Goal: Information Seeking & Learning: Learn about a topic

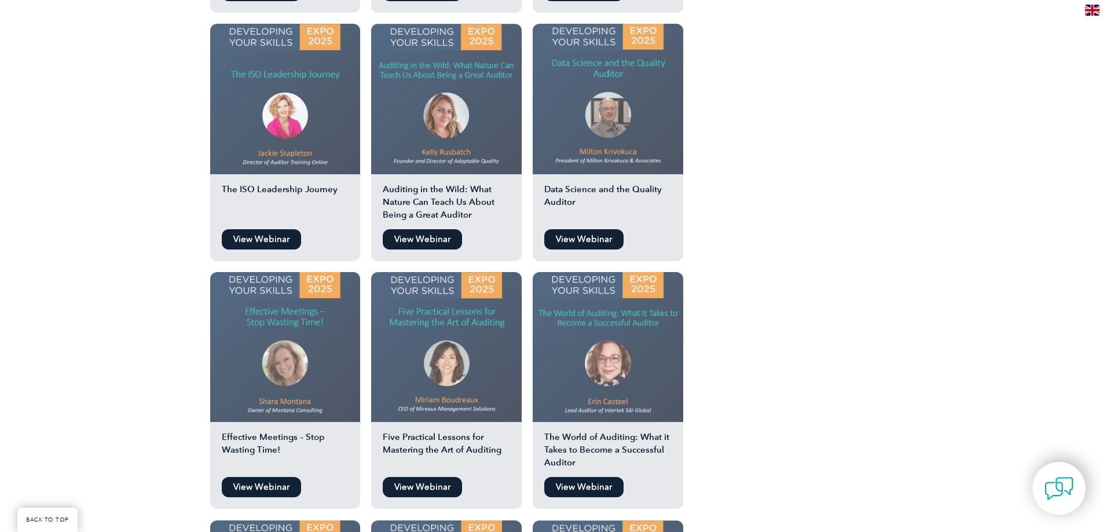
scroll to position [1100, 0]
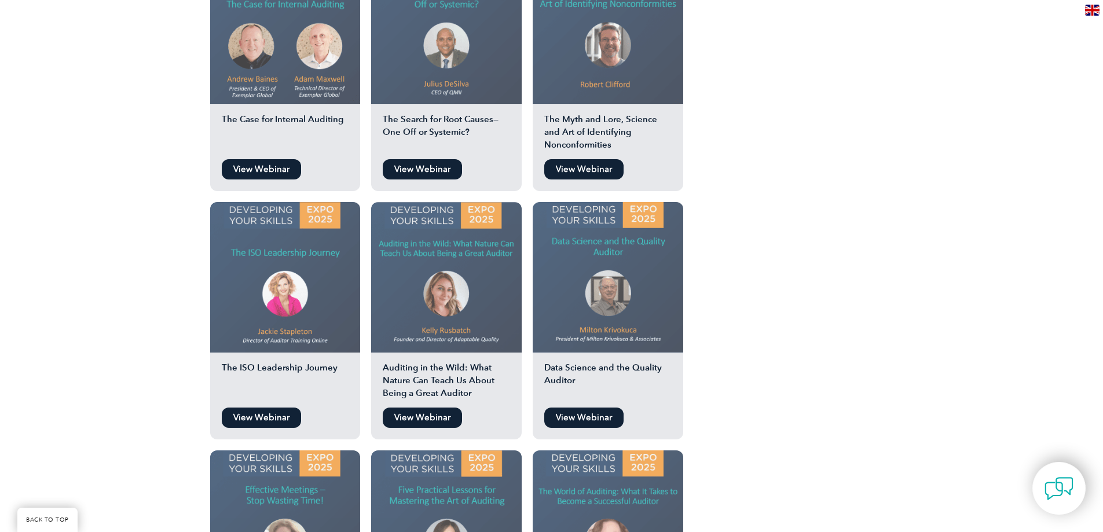
click at [262, 408] on link "View Webinar" at bounding box center [261, 418] width 79 height 20
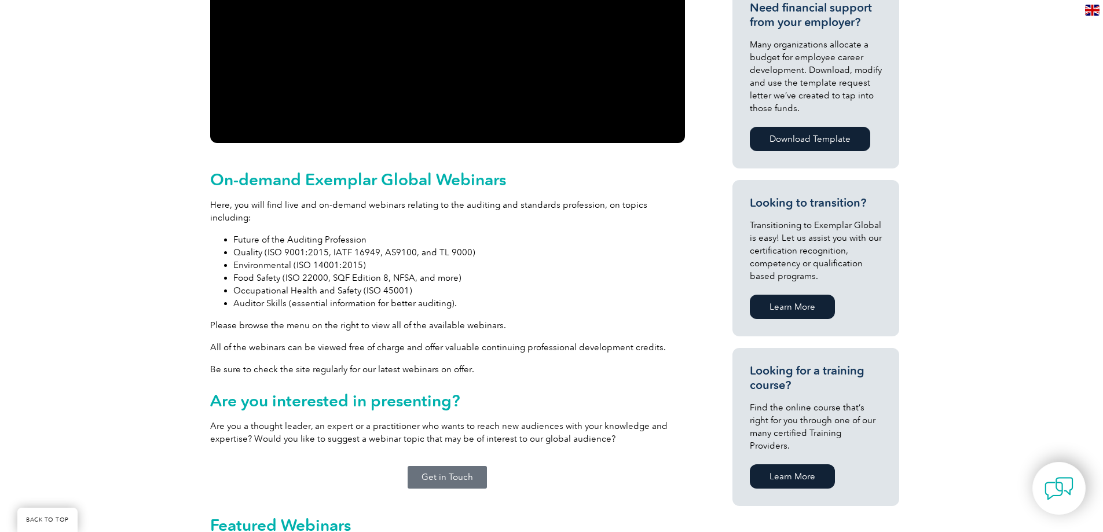
scroll to position [232, 0]
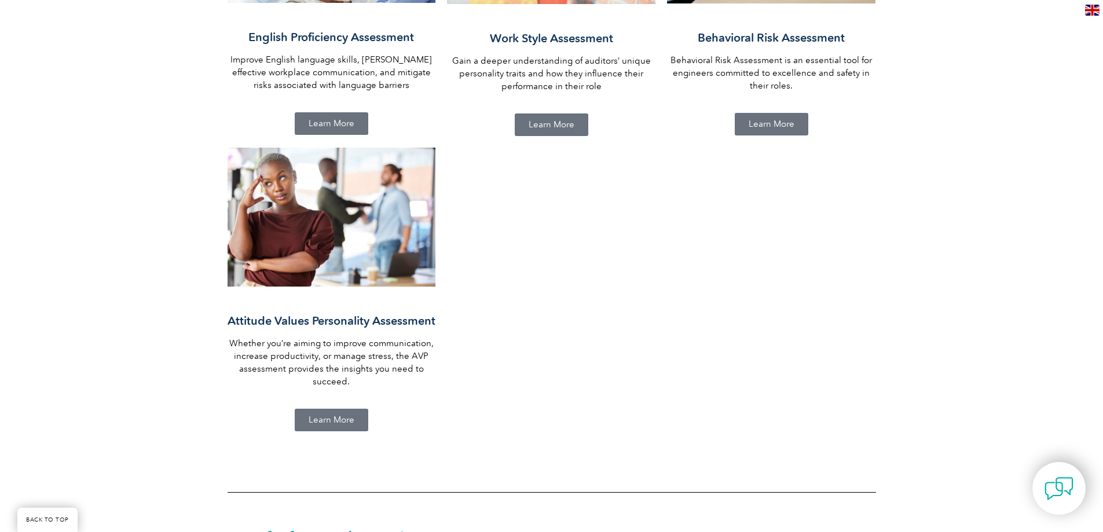
scroll to position [985, 0]
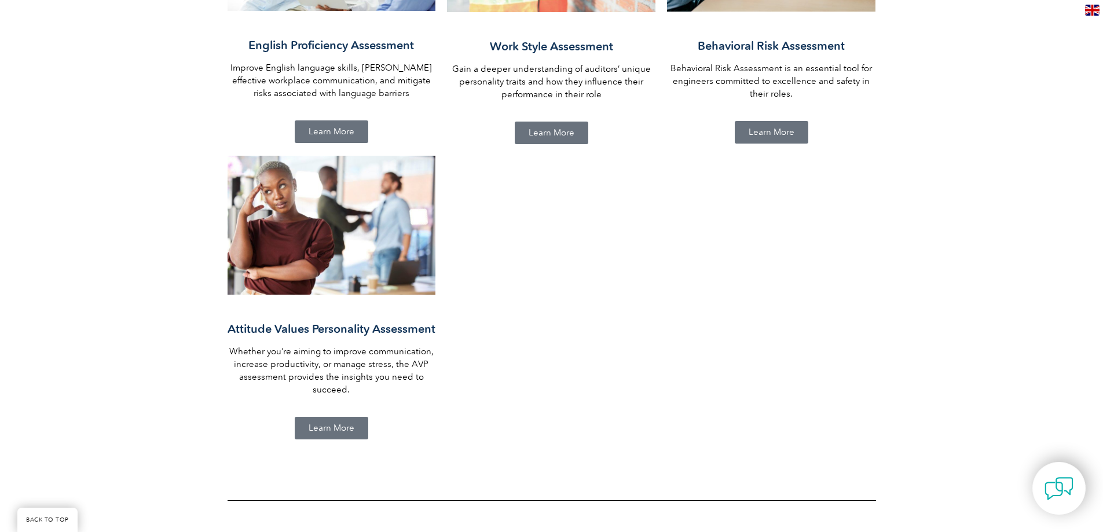
click at [320, 427] on span "Learn More" at bounding box center [332, 428] width 46 height 9
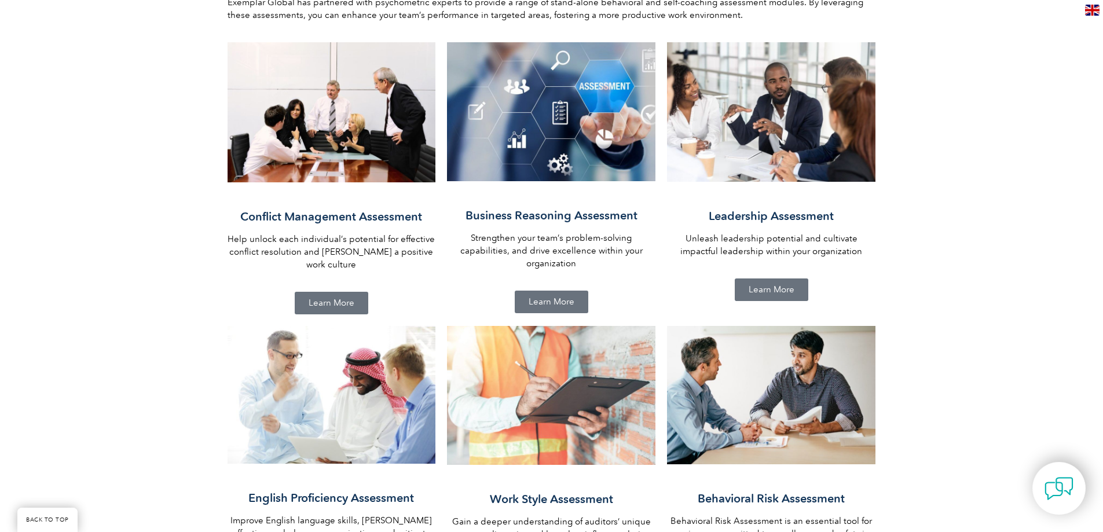
scroll to position [521, 0]
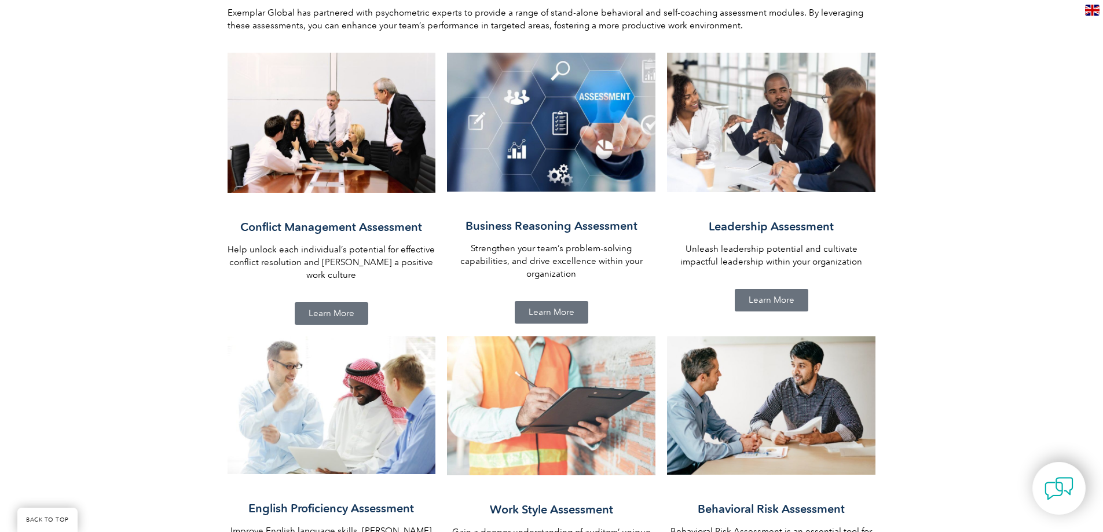
click at [769, 293] on link "Learn More" at bounding box center [772, 300] width 74 height 23
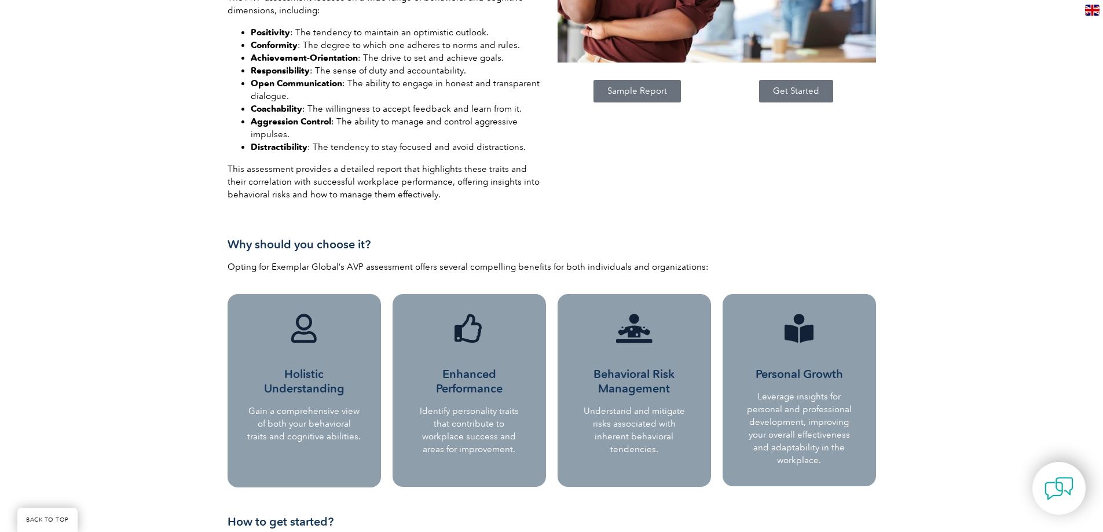
scroll to position [405, 0]
